Goal: Find specific page/section: Find specific page/section

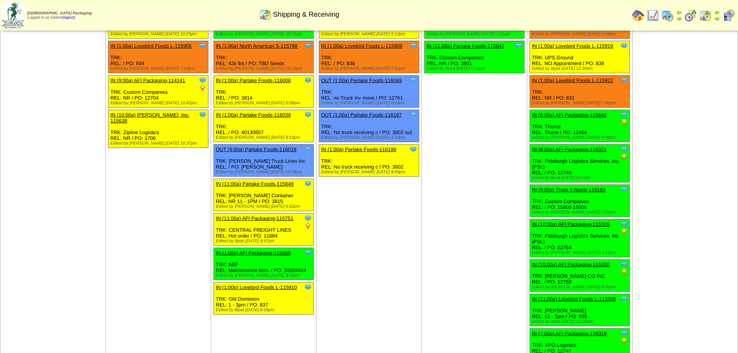
scroll to position [131, 0]
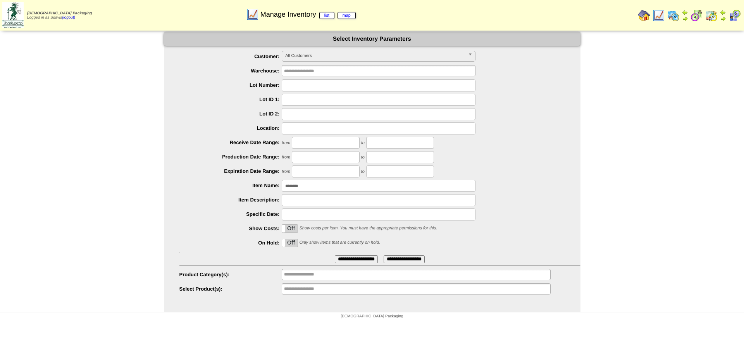
click at [325, 188] on input "********" at bounding box center [379, 186] width 194 height 12
type input "********"
click at [335, 255] on input "**********" at bounding box center [356, 259] width 43 height 8
